Goal: Transaction & Acquisition: Purchase product/service

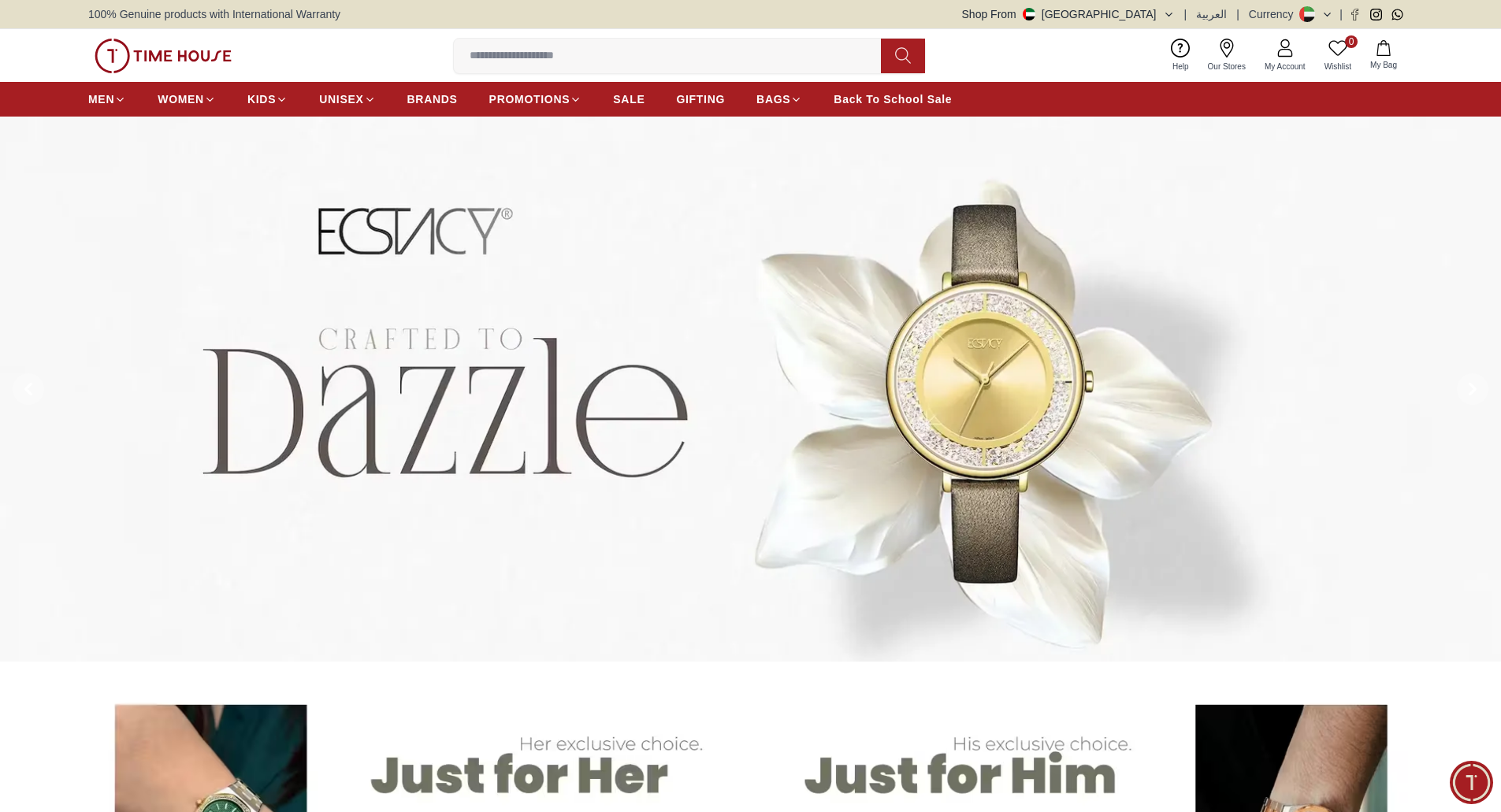
scroll to position [237, 0]
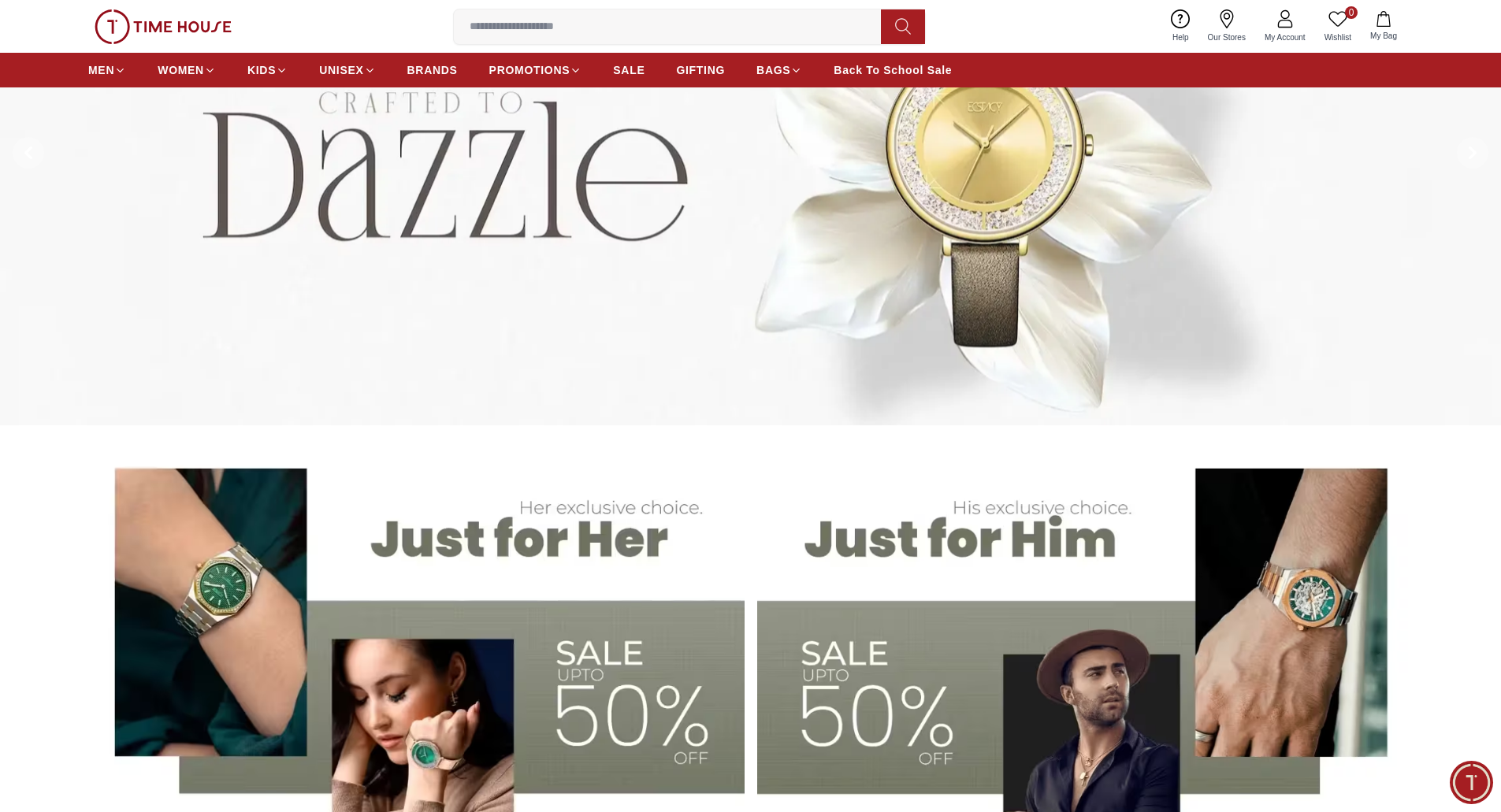
click at [862, 582] on img at bounding box center [1085, 668] width 656 height 456
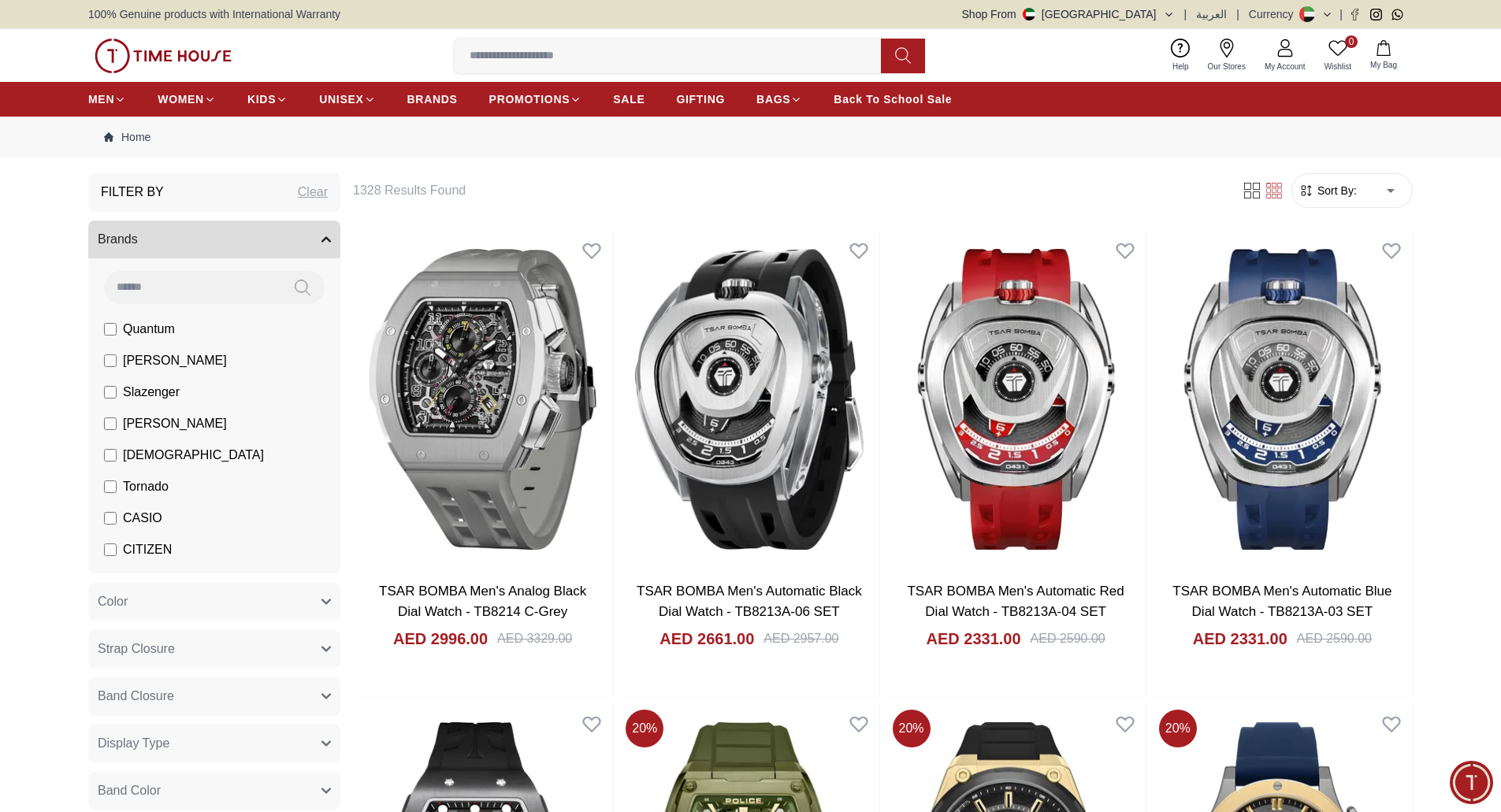
click at [1160, 10] on button "Shop From [GEOGRAPHIC_DATA]" at bounding box center [1067, 14] width 212 height 15
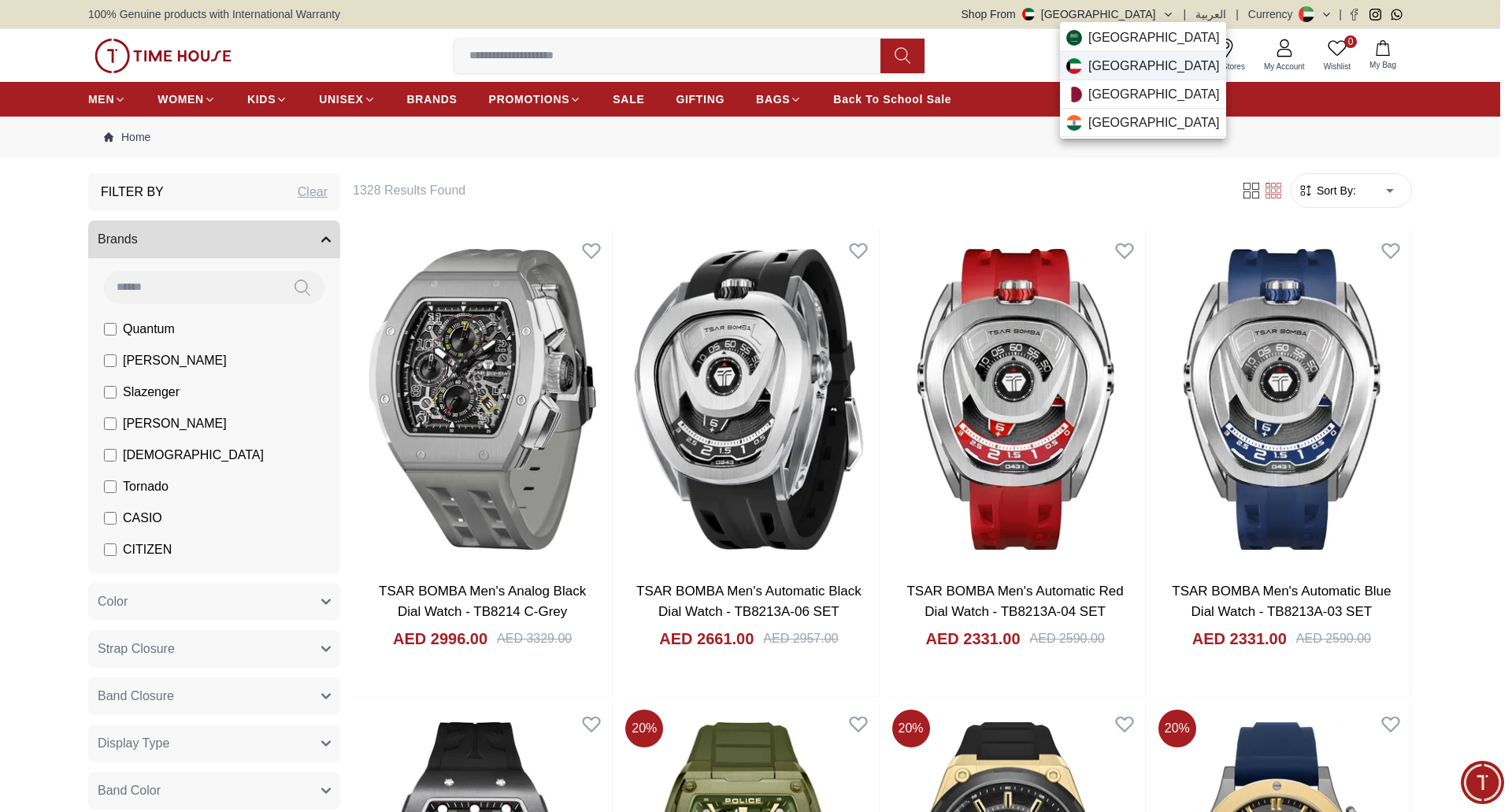
click at [1141, 67] on div "[GEOGRAPHIC_DATA]" at bounding box center [1143, 66] width 166 height 28
